Goal: Task Accomplishment & Management: Manage account settings

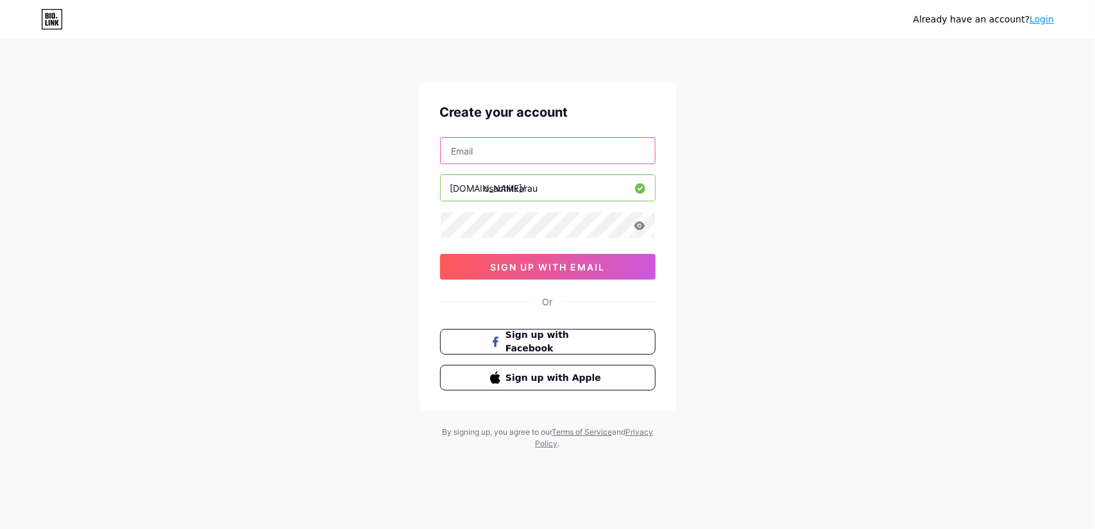
click at [490, 143] on input "text" at bounding box center [548, 151] width 214 height 26
type input "[EMAIL_ADDRESS][PERSON_NAME][DOMAIN_NAME]"
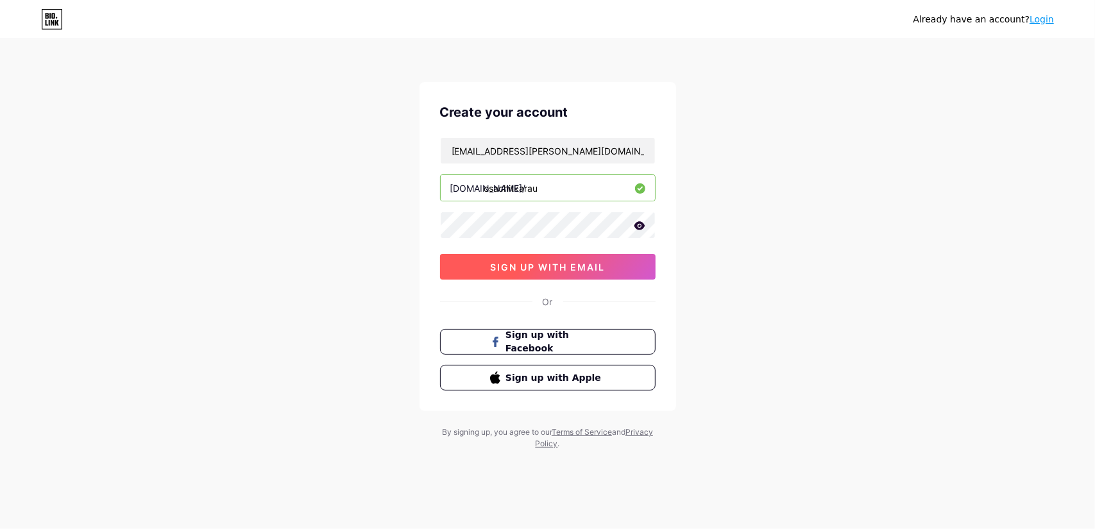
click at [556, 257] on button "sign up with email" at bounding box center [548, 267] width 216 height 26
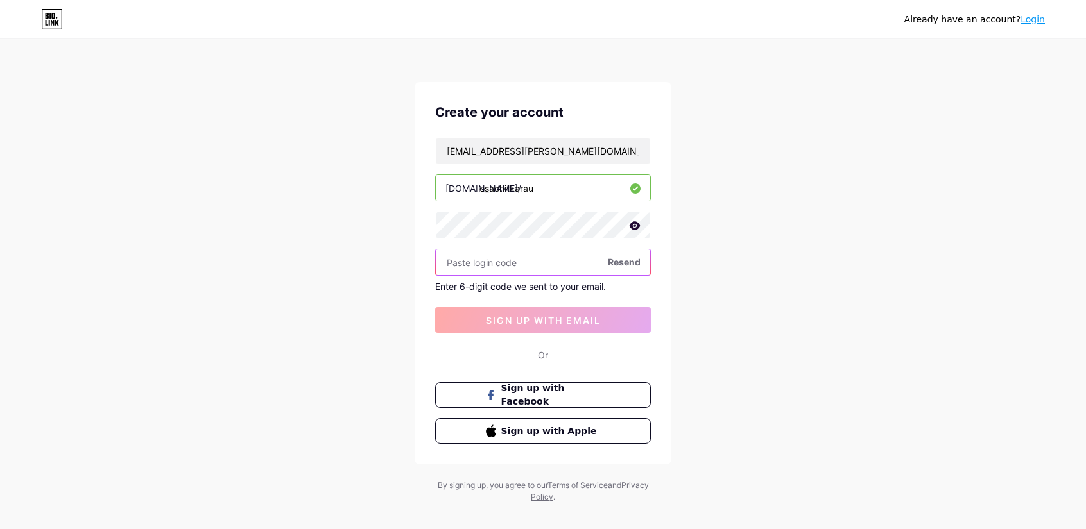
paste input "739594"
type input "739594"
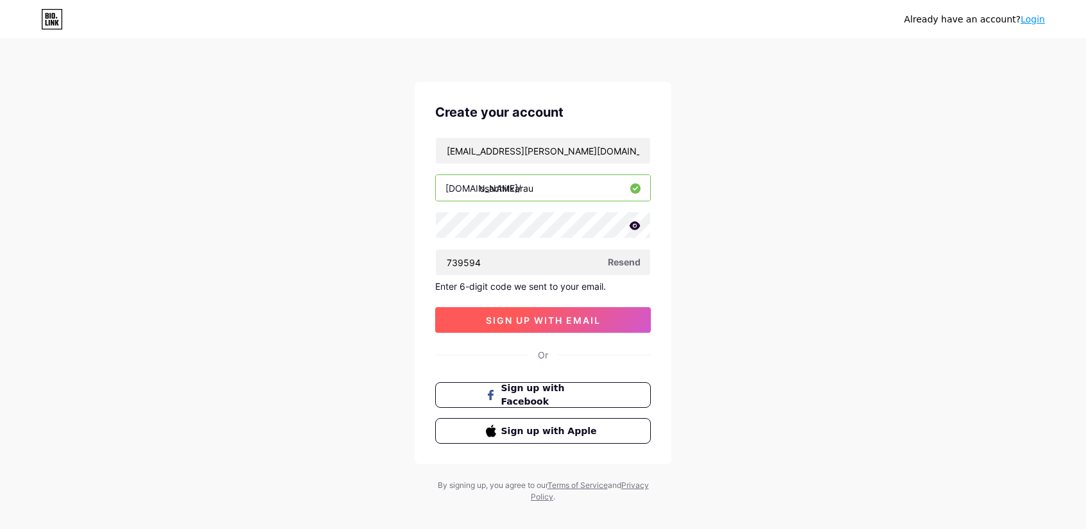
click at [547, 325] on button "sign up with email" at bounding box center [543, 320] width 216 height 26
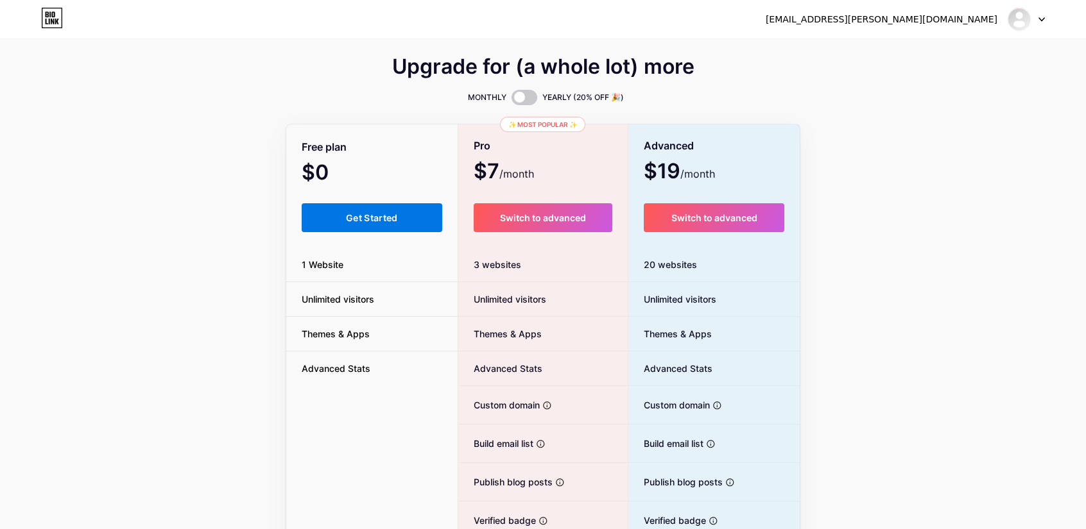
click at [401, 207] on button "Get Started" at bounding box center [372, 217] width 141 height 29
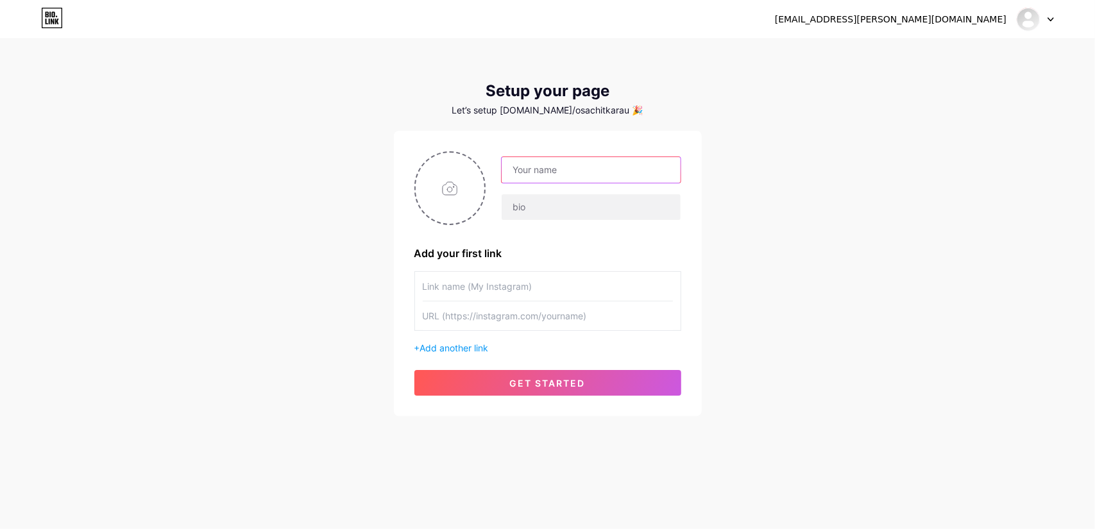
click at [546, 161] on input "text" at bounding box center [591, 170] width 178 height 26
type input "o"
type input "OFFICE OF STUDENT AFFAIRS"
click at [520, 197] on input "text" at bounding box center [591, 207] width 178 height 26
click at [481, 286] on input "text" at bounding box center [548, 286] width 250 height 29
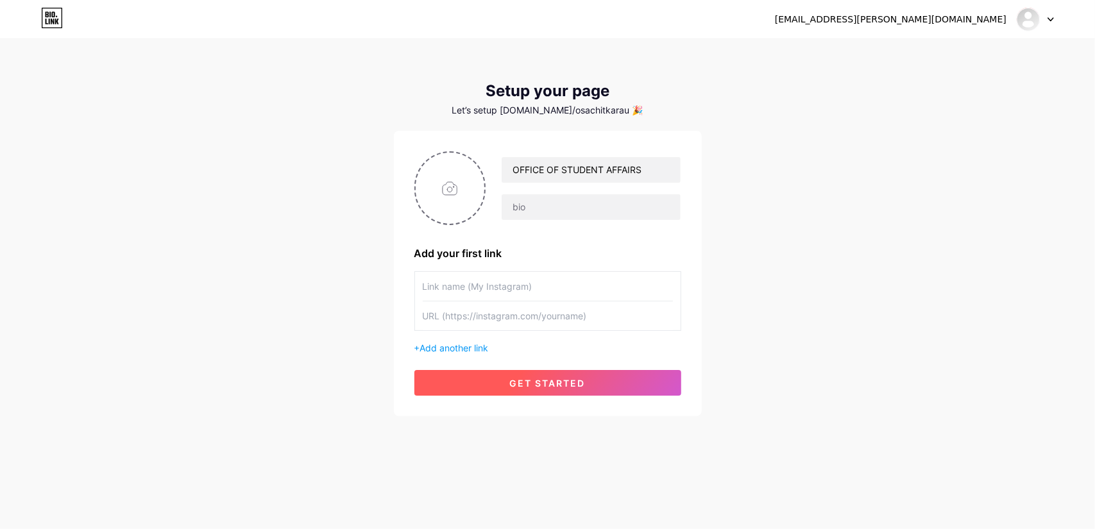
click at [535, 386] on span "get started" at bounding box center [548, 383] width 76 height 11
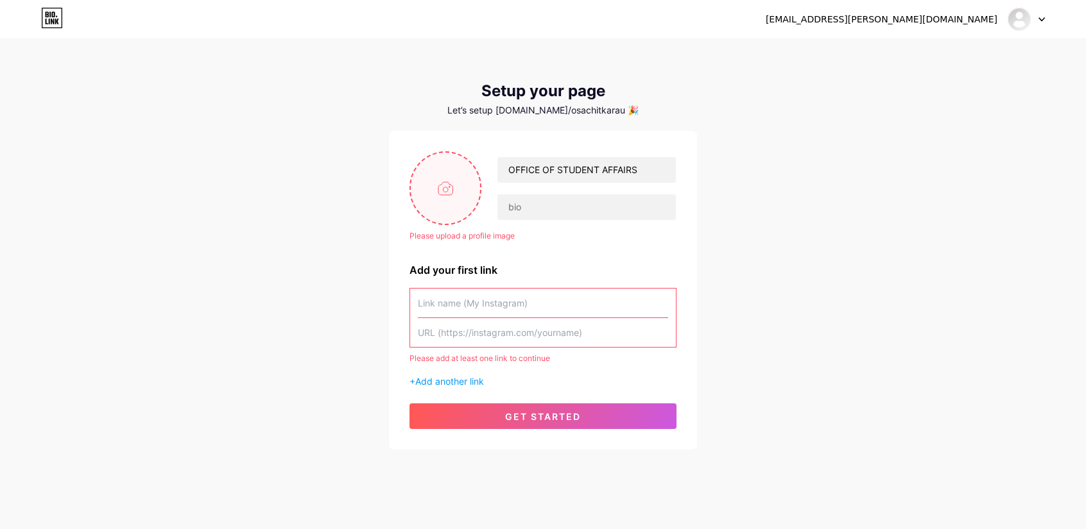
click at [452, 203] on input "file" at bounding box center [445, 188] width 69 height 71
type input "C:\fakepath\img_20240410_062325.jpg"
click at [461, 297] on input "text" at bounding box center [543, 303] width 250 height 29
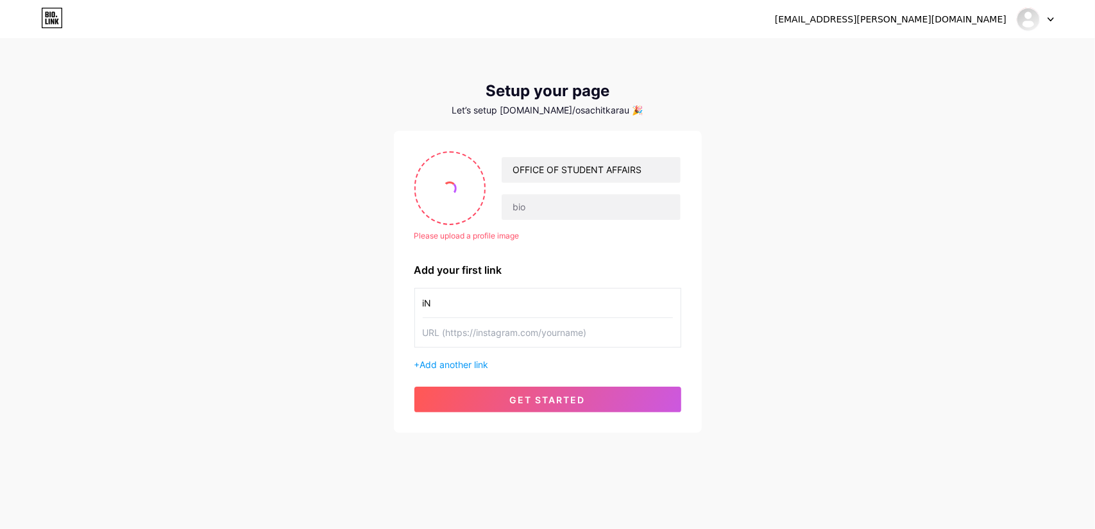
type input "i"
type input "Instagram"
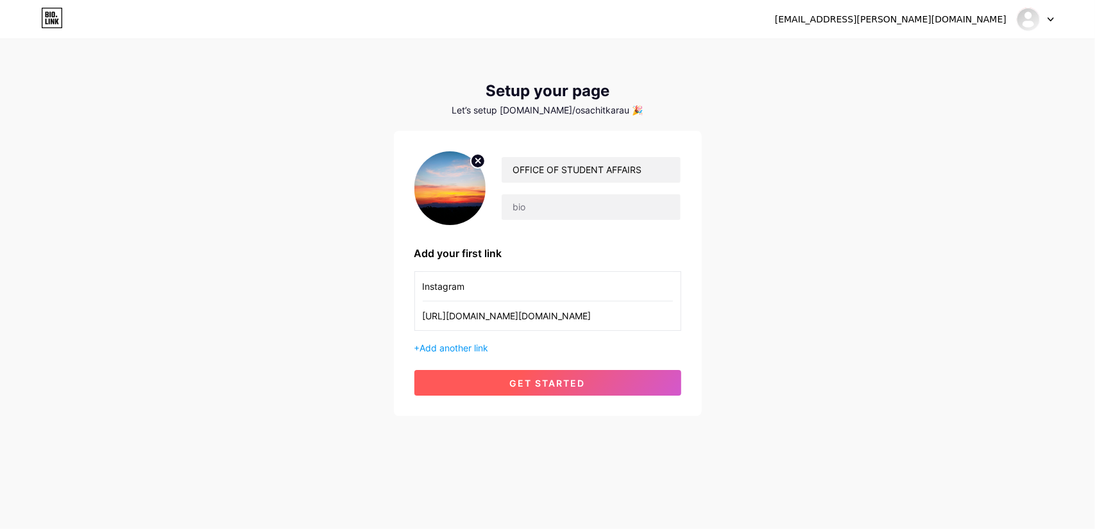
type input "[URL][DOMAIN_NAME][DOMAIN_NAME]"
click at [513, 393] on button "get started" at bounding box center [548, 383] width 267 height 26
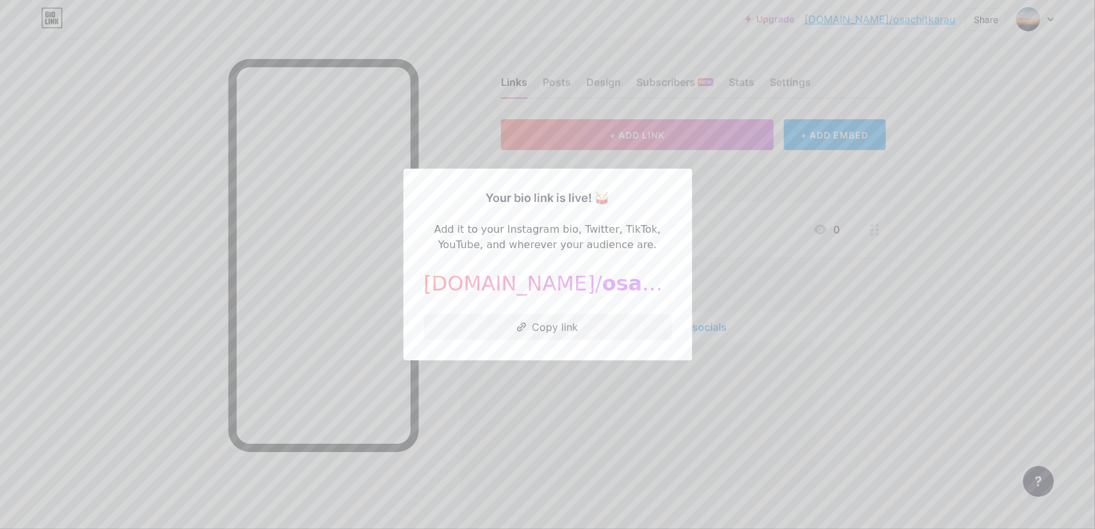
click at [744, 268] on div at bounding box center [547, 264] width 1095 height 529
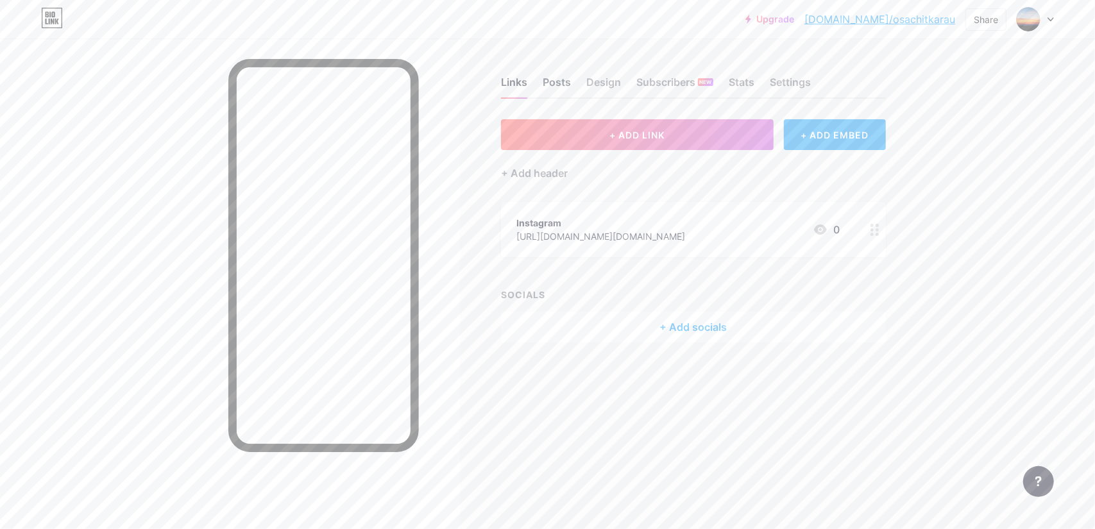
click at [554, 80] on div "Posts" at bounding box center [557, 85] width 28 height 23
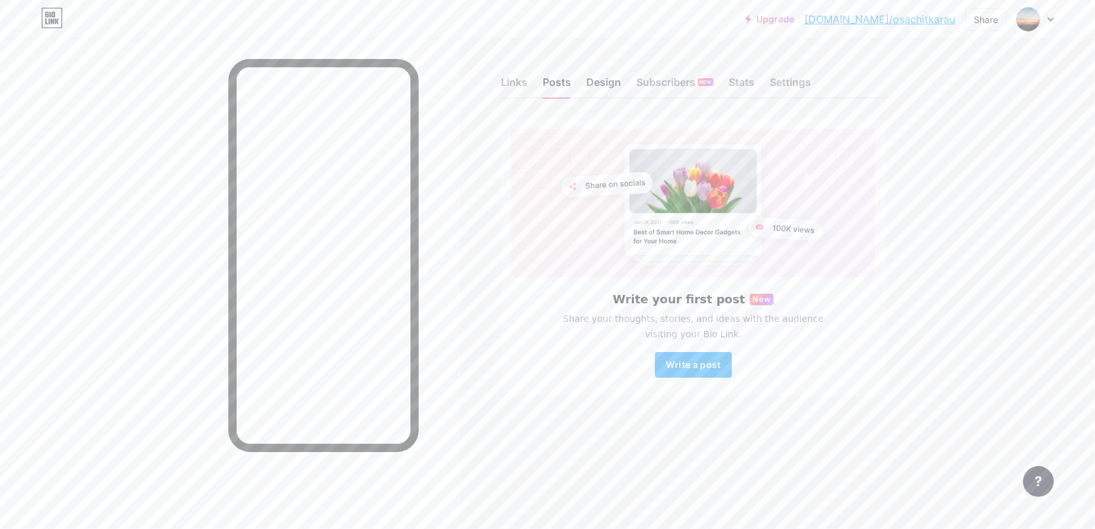
click at [598, 88] on div "Design" at bounding box center [604, 85] width 35 height 23
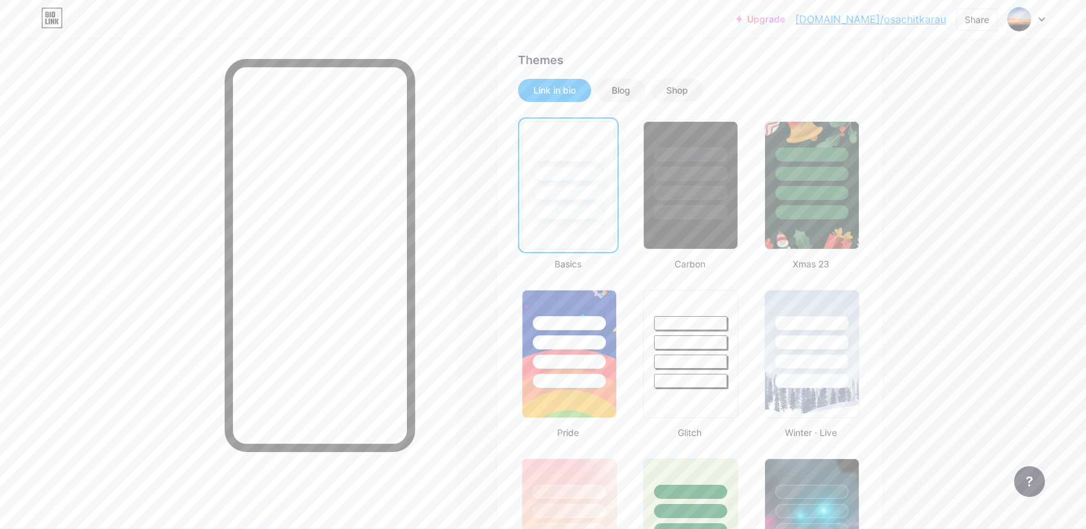
scroll to position [258, 0]
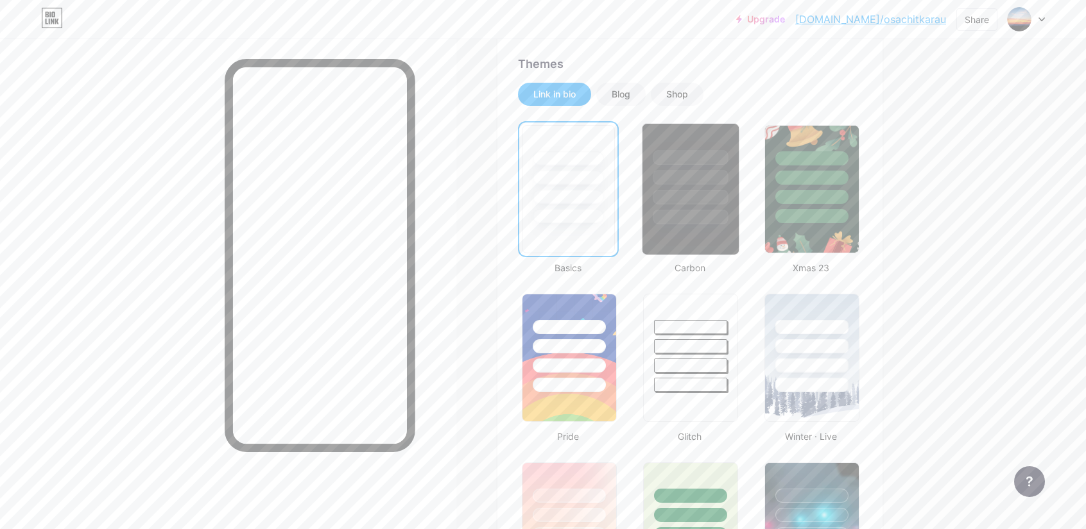
click at [679, 227] on div at bounding box center [691, 189] width 98 height 132
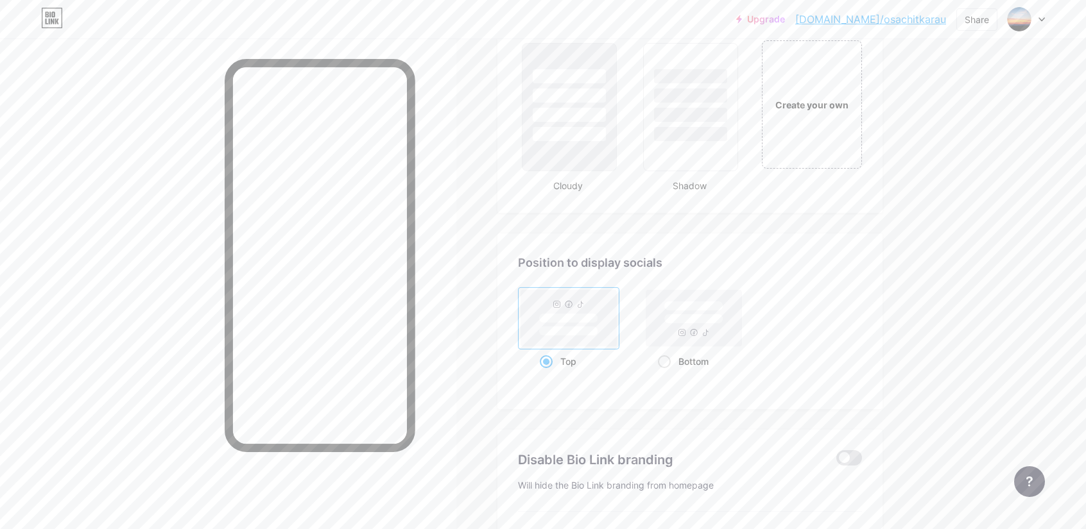
scroll to position [1650, 0]
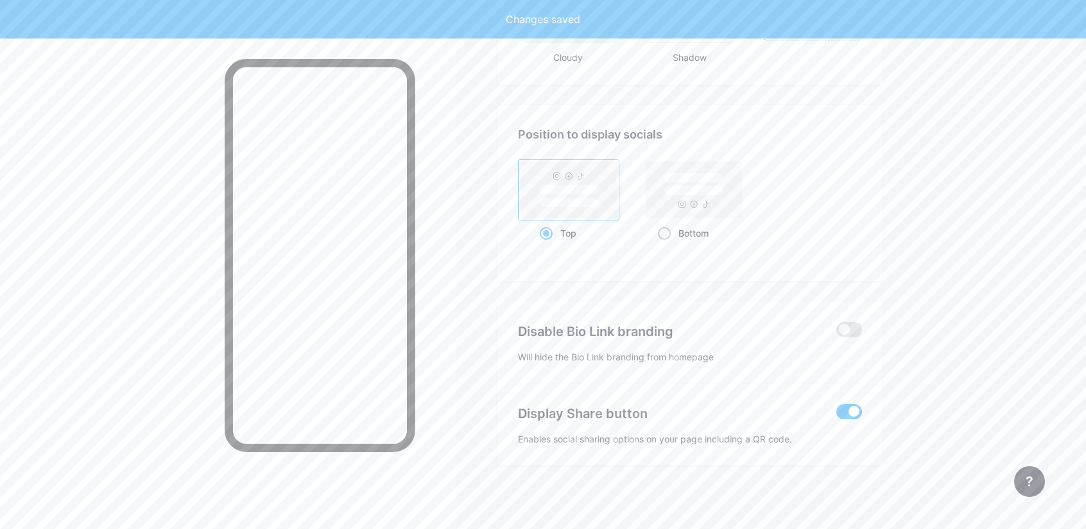
click at [667, 241] on div "Bottom" at bounding box center [693, 233] width 71 height 24
click at [666, 245] on input "Bottom" at bounding box center [662, 249] width 8 height 8
radio input "true"
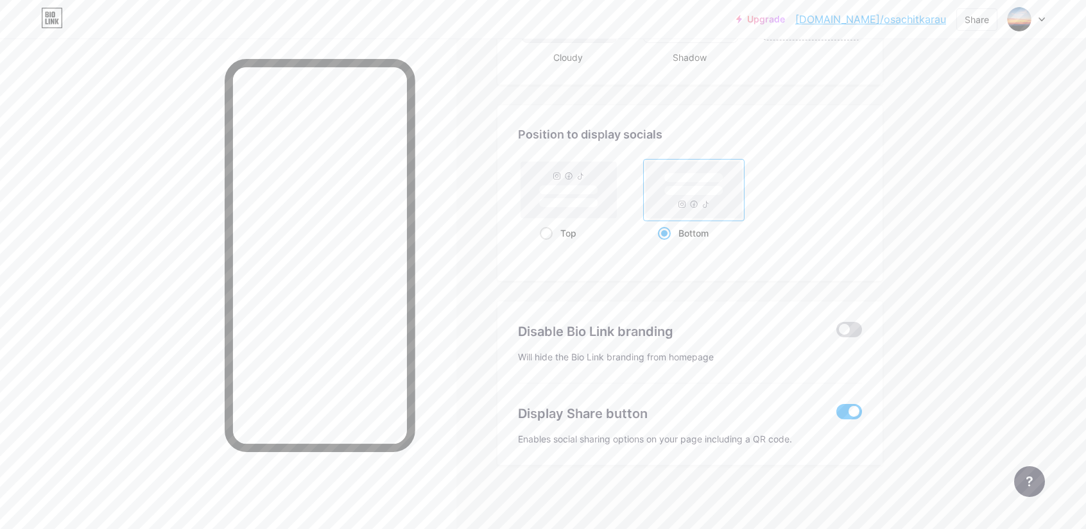
click at [852, 322] on span at bounding box center [849, 329] width 26 height 15
click at [836, 333] on input "checkbox" at bounding box center [836, 333] width 0 height 0
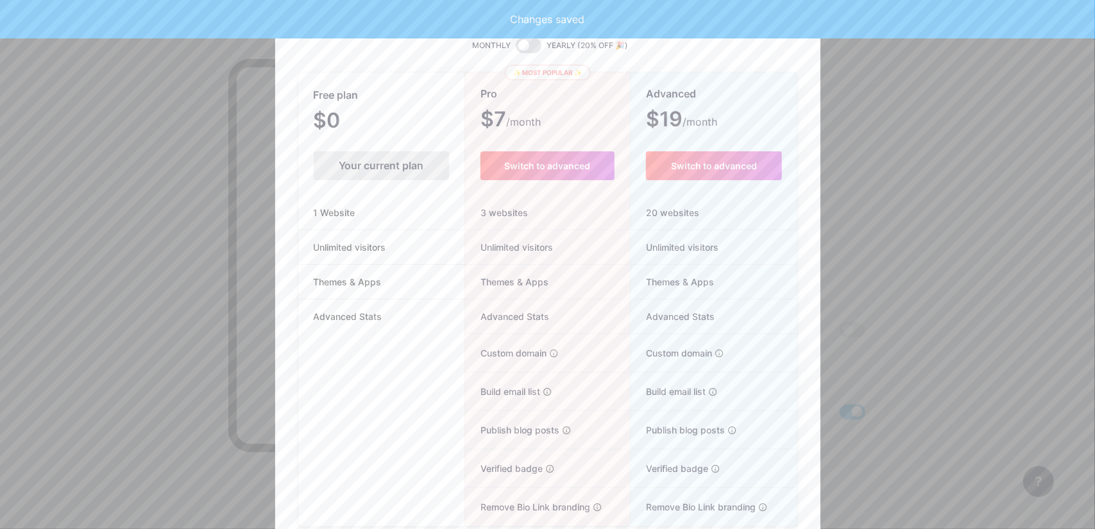
click at [838, 232] on div at bounding box center [547, 264] width 1095 height 529
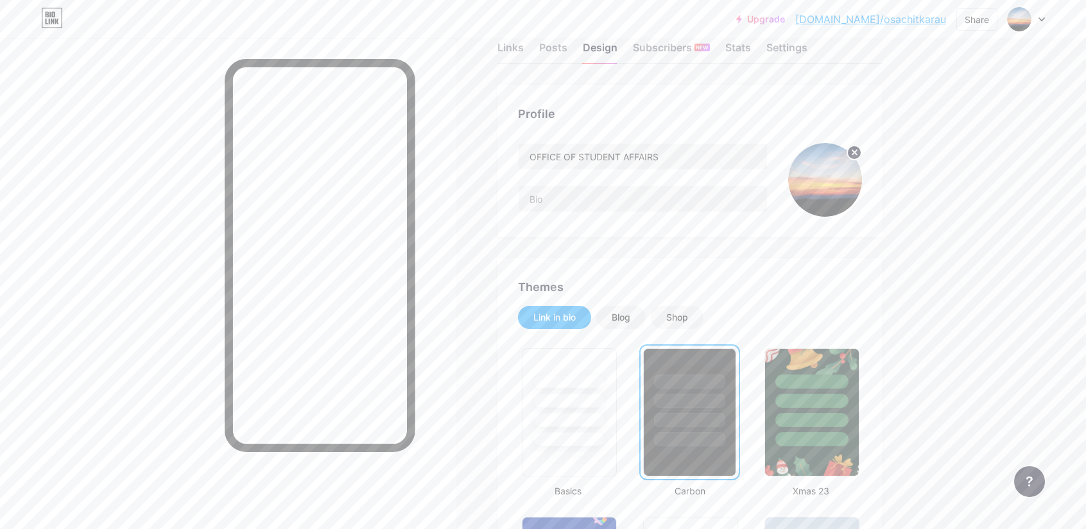
scroll to position [0, 0]
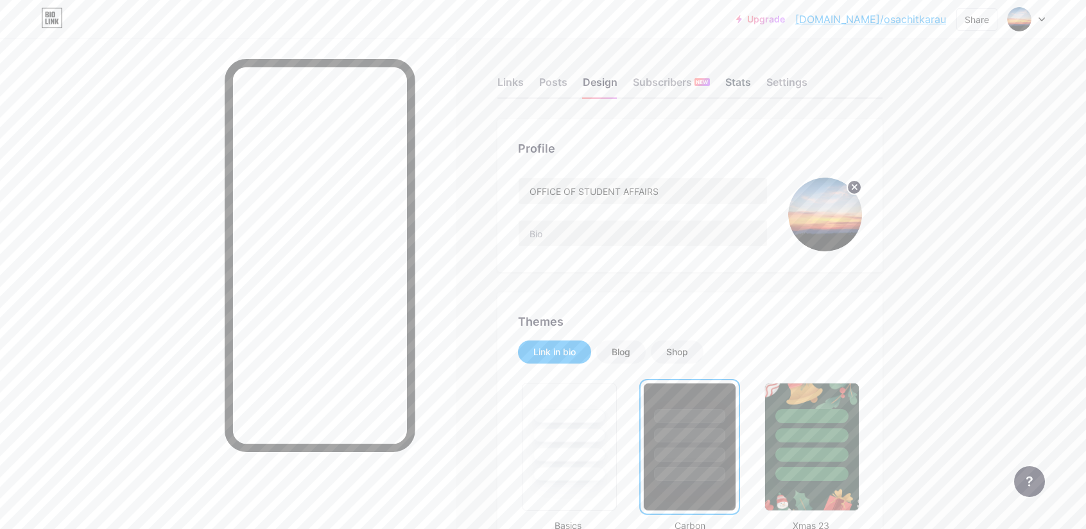
click at [739, 83] on div "Stats" at bounding box center [738, 85] width 26 height 23
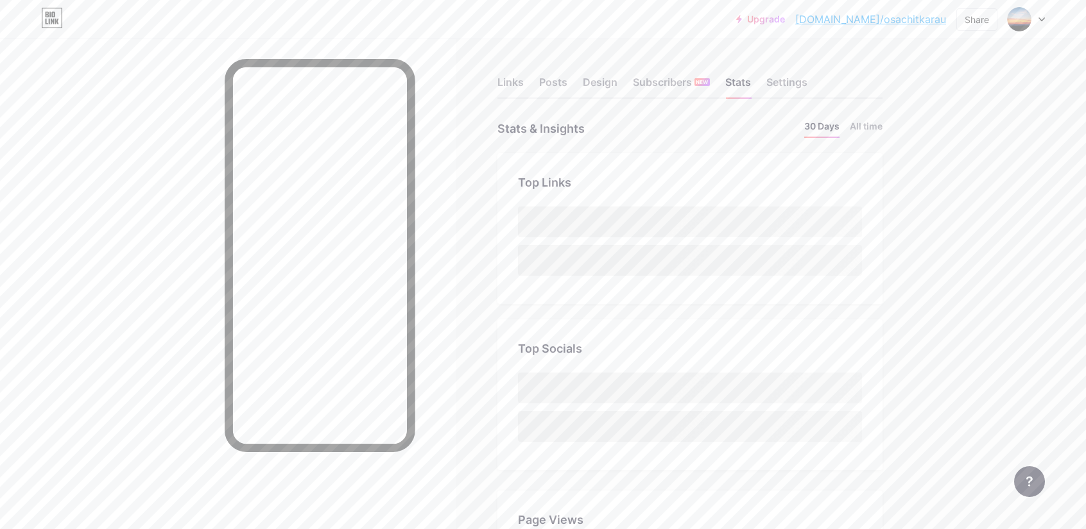
click at [693, 70] on div "Links Posts Design Subscribers NEW Stats Settings" at bounding box center [689, 76] width 385 height 45
click at [685, 78] on div "Subscribers NEW" at bounding box center [671, 85] width 77 height 23
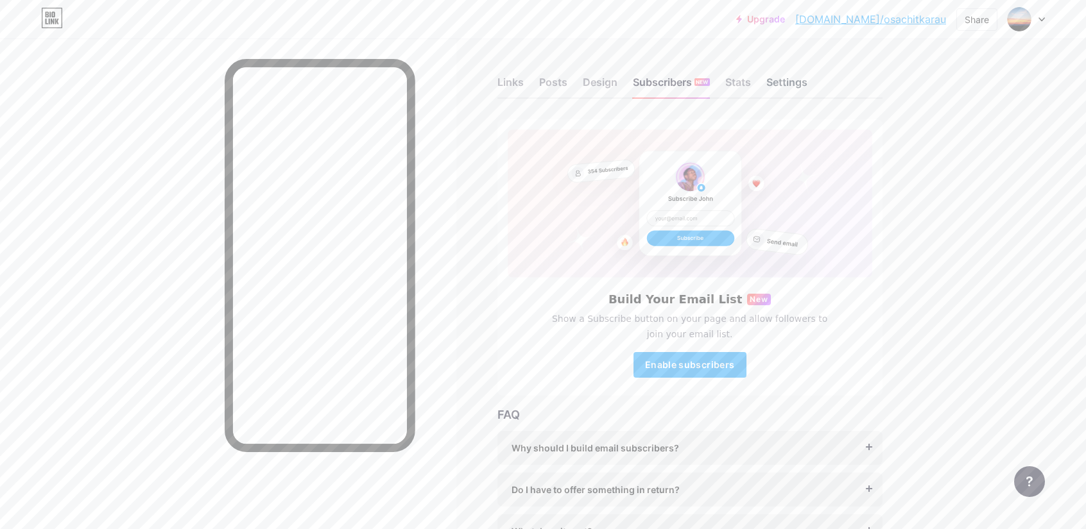
click at [793, 84] on div "Settings" at bounding box center [786, 85] width 41 height 23
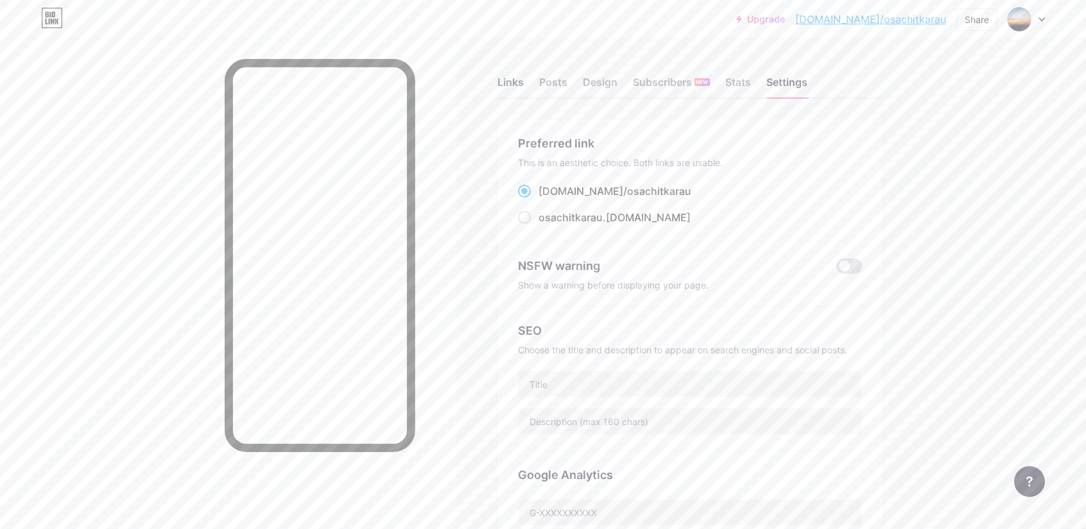
click at [515, 92] on div "Links" at bounding box center [510, 85] width 26 height 23
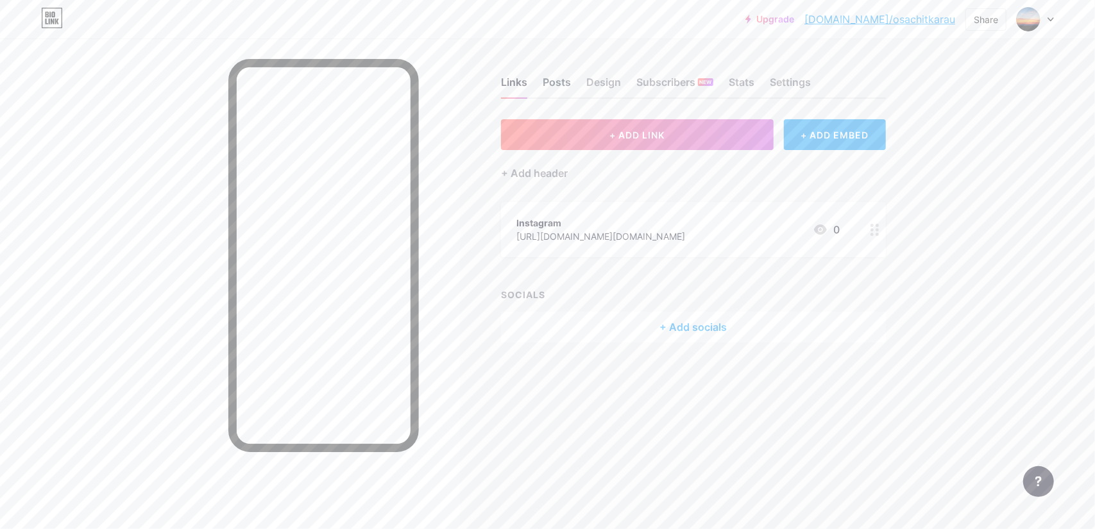
click at [545, 88] on div "Posts" at bounding box center [557, 85] width 28 height 23
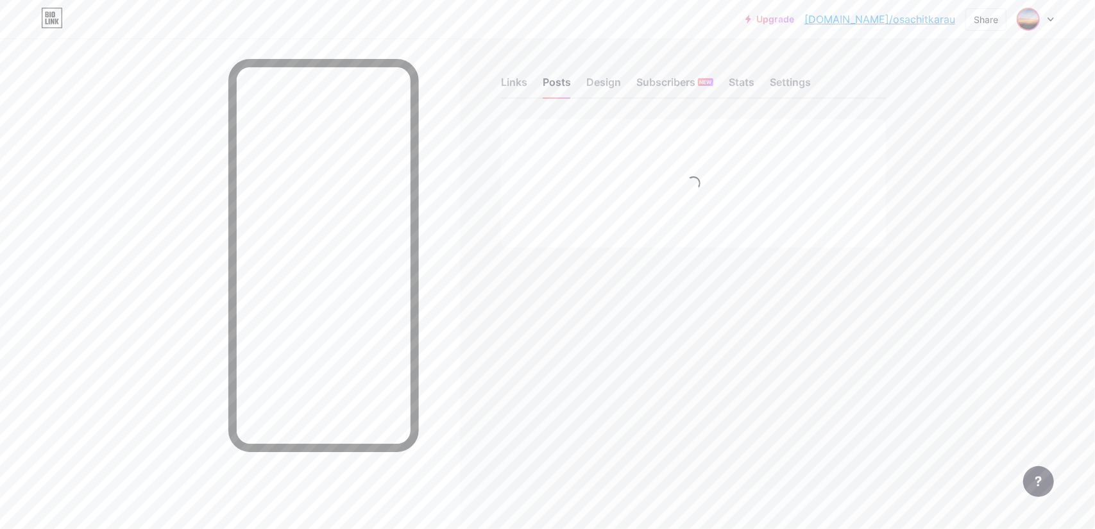
click at [1032, 22] on img at bounding box center [1028, 19] width 21 height 21
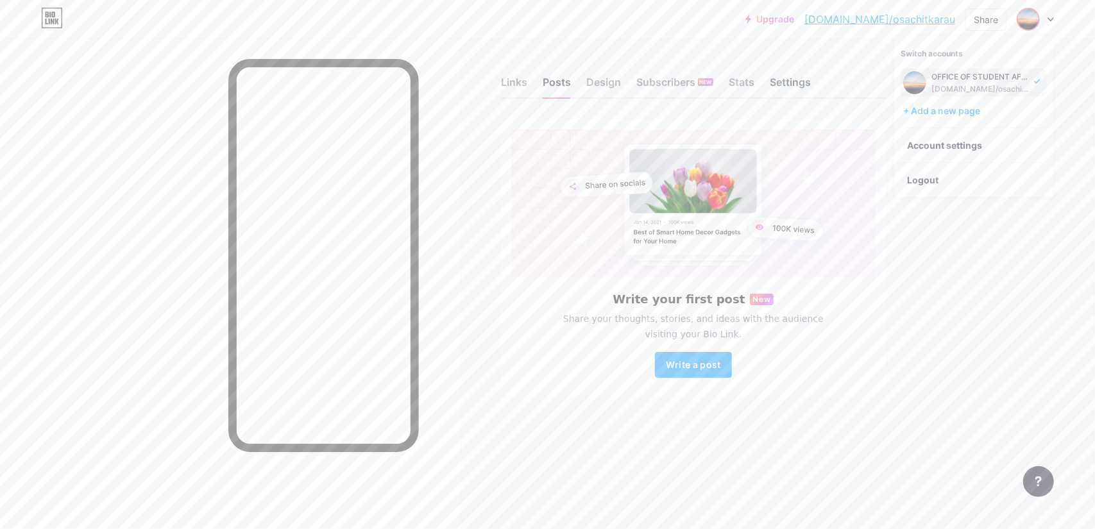
click at [797, 85] on div "Settings" at bounding box center [790, 85] width 41 height 23
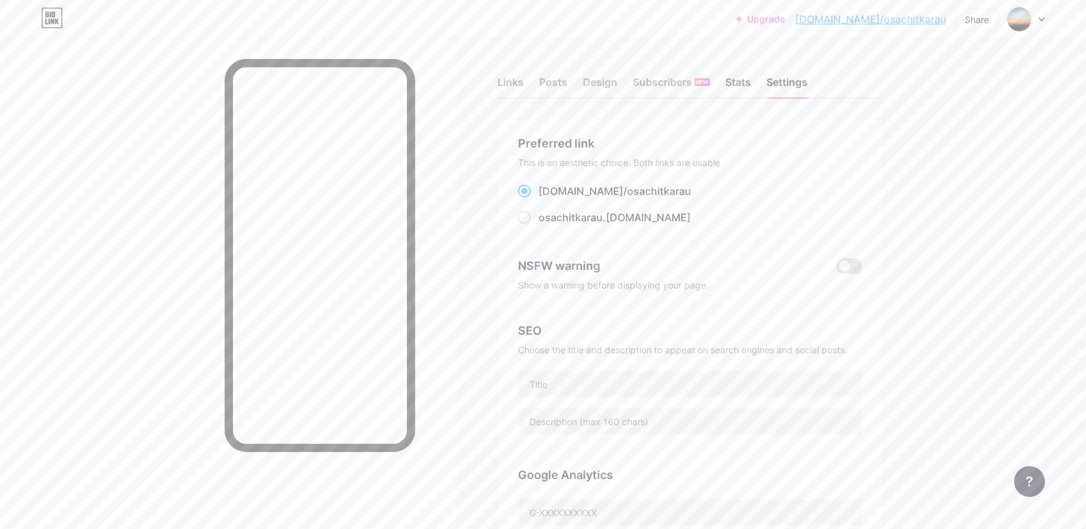
click at [748, 74] on div "Stats" at bounding box center [738, 85] width 26 height 23
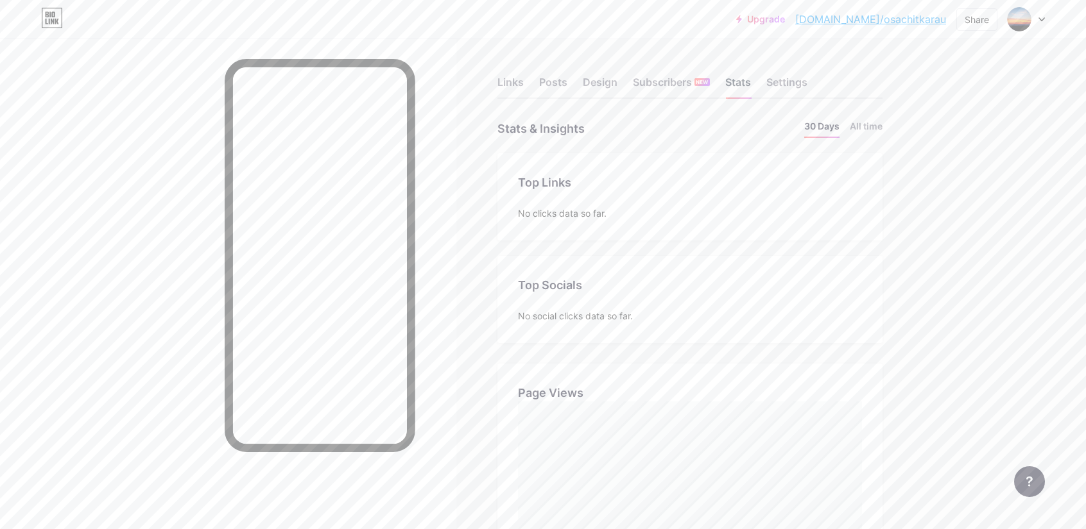
scroll to position [529, 1086]
click at [703, 86] on div "Subscribers NEW" at bounding box center [671, 85] width 77 height 23
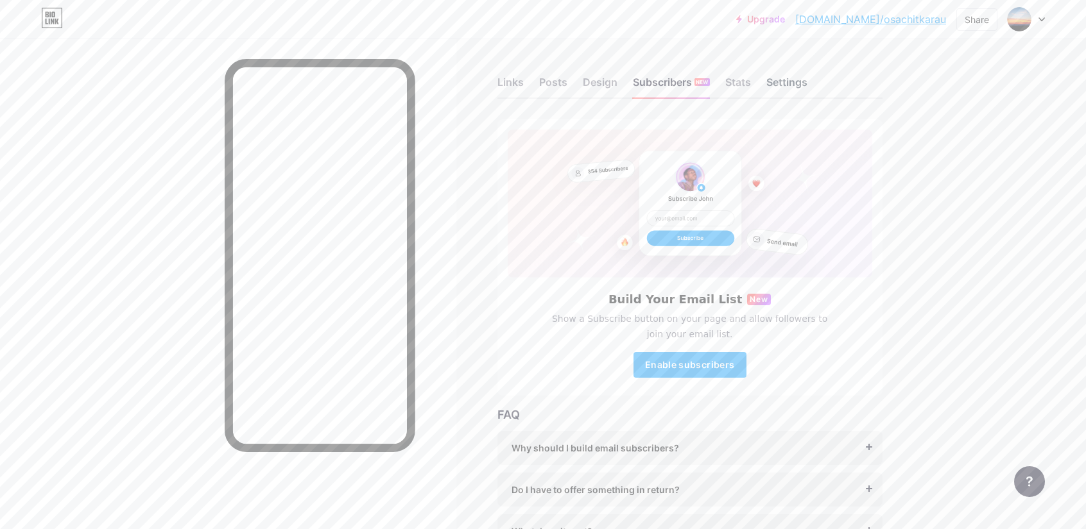
click at [795, 92] on div "Settings" at bounding box center [786, 85] width 41 height 23
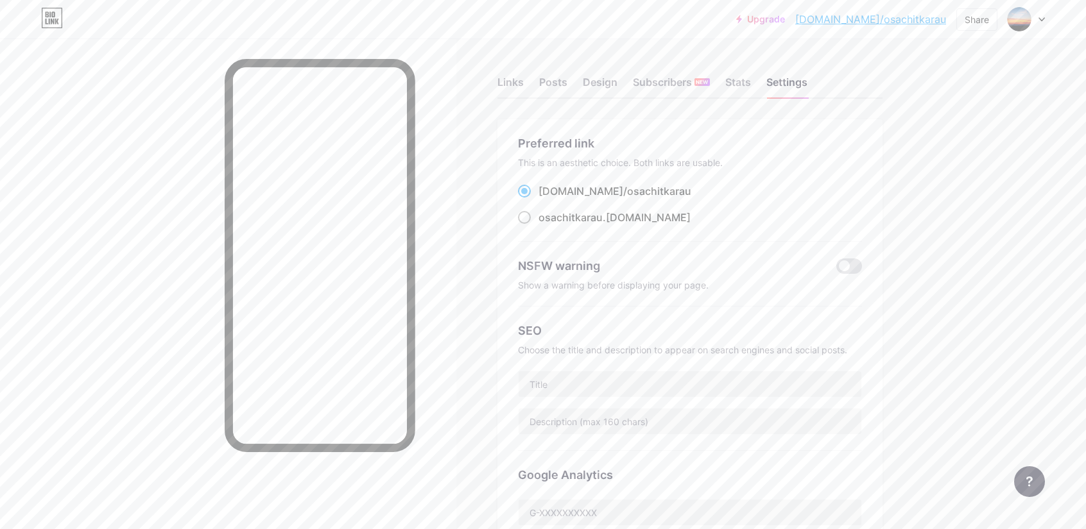
click at [526, 216] on span at bounding box center [524, 217] width 13 height 13
click at [538, 225] on input "osachitkarau .[DOMAIN_NAME]" at bounding box center [542, 229] width 8 height 8
radio input "true"
drag, startPoint x: 628, startPoint y: 93, endPoint x: 591, endPoint y: 82, distance: 38.2
click at [591, 82] on div "Links Posts Design Subscribers NEW Stats Settings" at bounding box center [689, 76] width 385 height 45
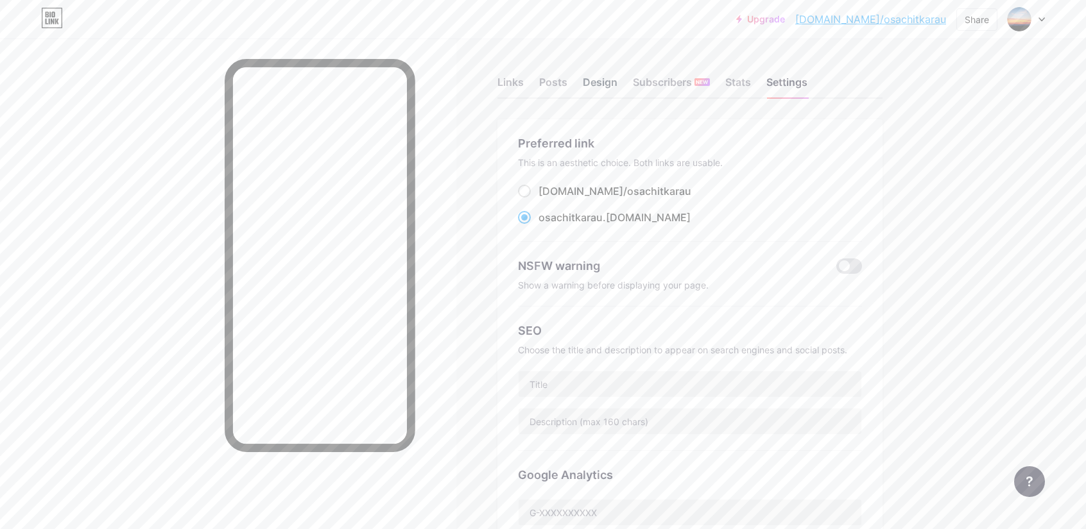
click at [591, 82] on div "Design" at bounding box center [600, 85] width 35 height 23
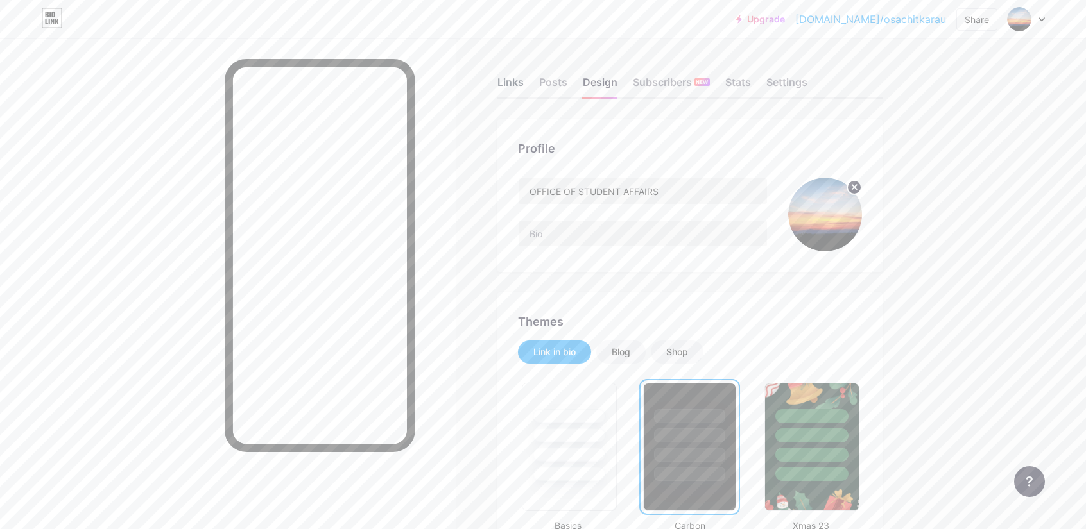
click at [520, 82] on div "Links" at bounding box center [510, 85] width 26 height 23
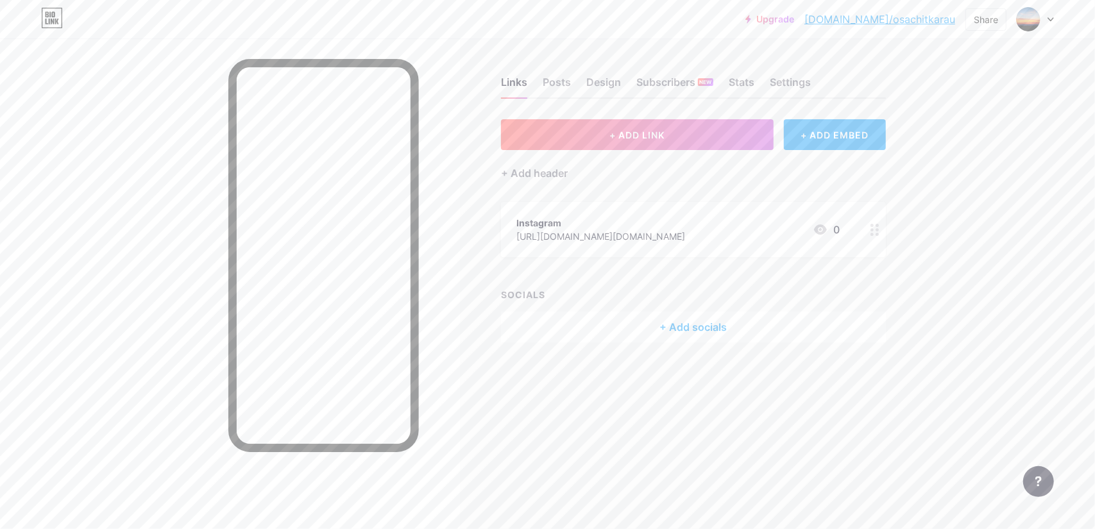
click at [723, 234] on div "Instagram [URL][DOMAIN_NAME][DOMAIN_NAME] 0" at bounding box center [678, 230] width 323 height 30
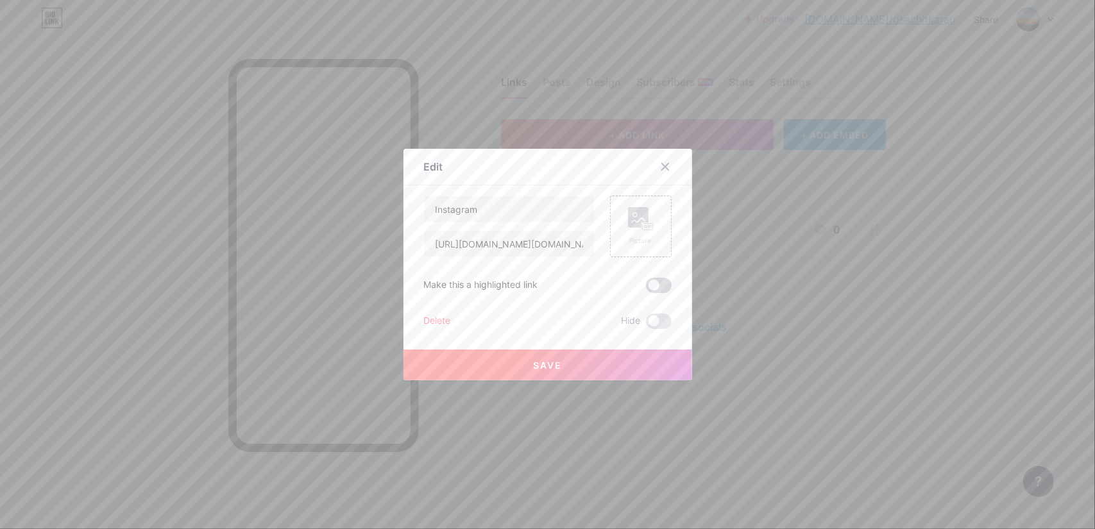
click at [655, 284] on span at bounding box center [659, 285] width 26 height 15
click at [646, 289] on input "checkbox" at bounding box center [646, 289] width 0 height 0
click at [571, 355] on button "Save" at bounding box center [548, 365] width 289 height 31
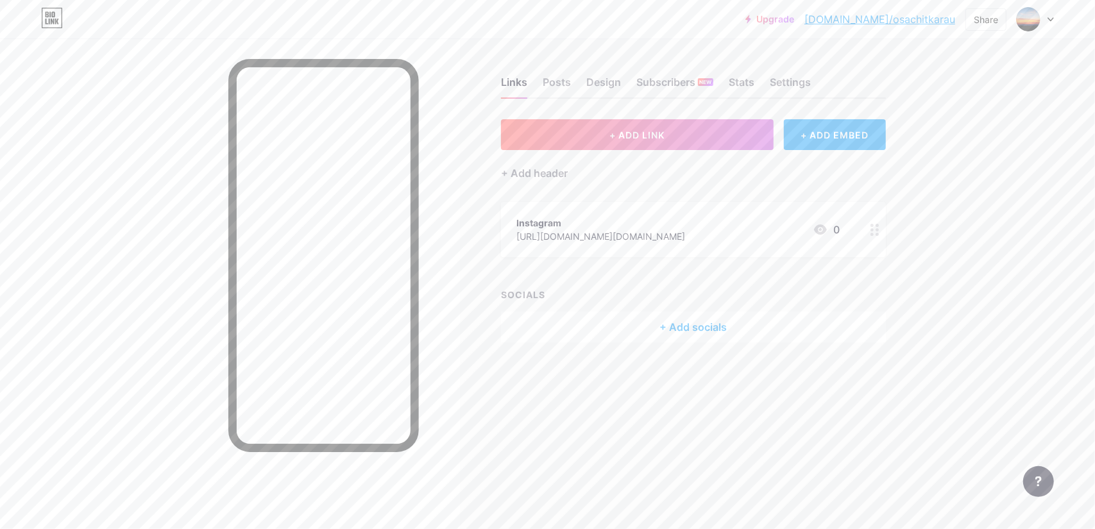
click at [716, 223] on div "Instagram [URL][DOMAIN_NAME][DOMAIN_NAME] 0" at bounding box center [678, 230] width 323 height 30
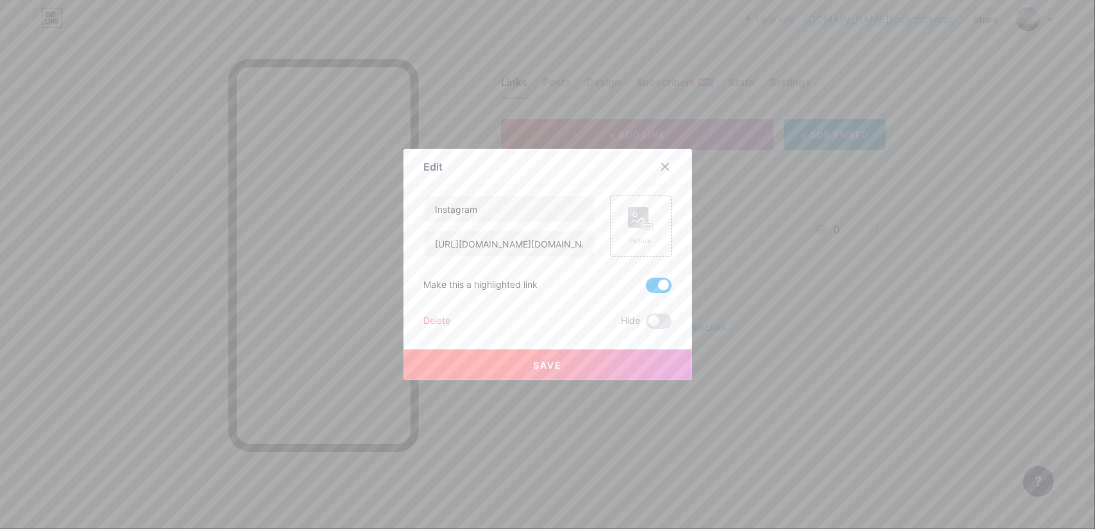
click at [655, 291] on span at bounding box center [659, 285] width 26 height 15
click at [646, 289] on input "checkbox" at bounding box center [646, 289] width 0 height 0
click at [560, 352] on button "Save" at bounding box center [548, 365] width 289 height 31
